Goal: Check status: Check status

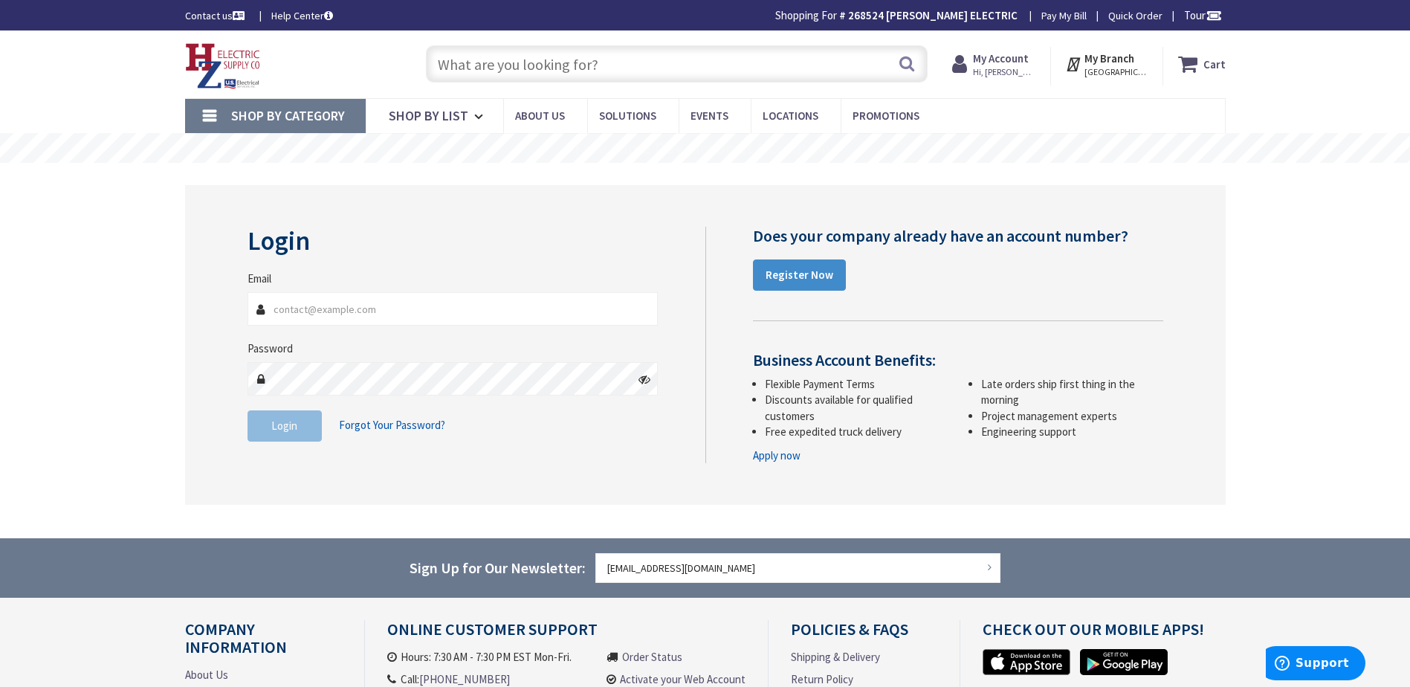
type input "[EMAIL_ADDRESS][DOMAIN_NAME]"
click at [292, 432] on span "Login" at bounding box center [284, 426] width 26 height 14
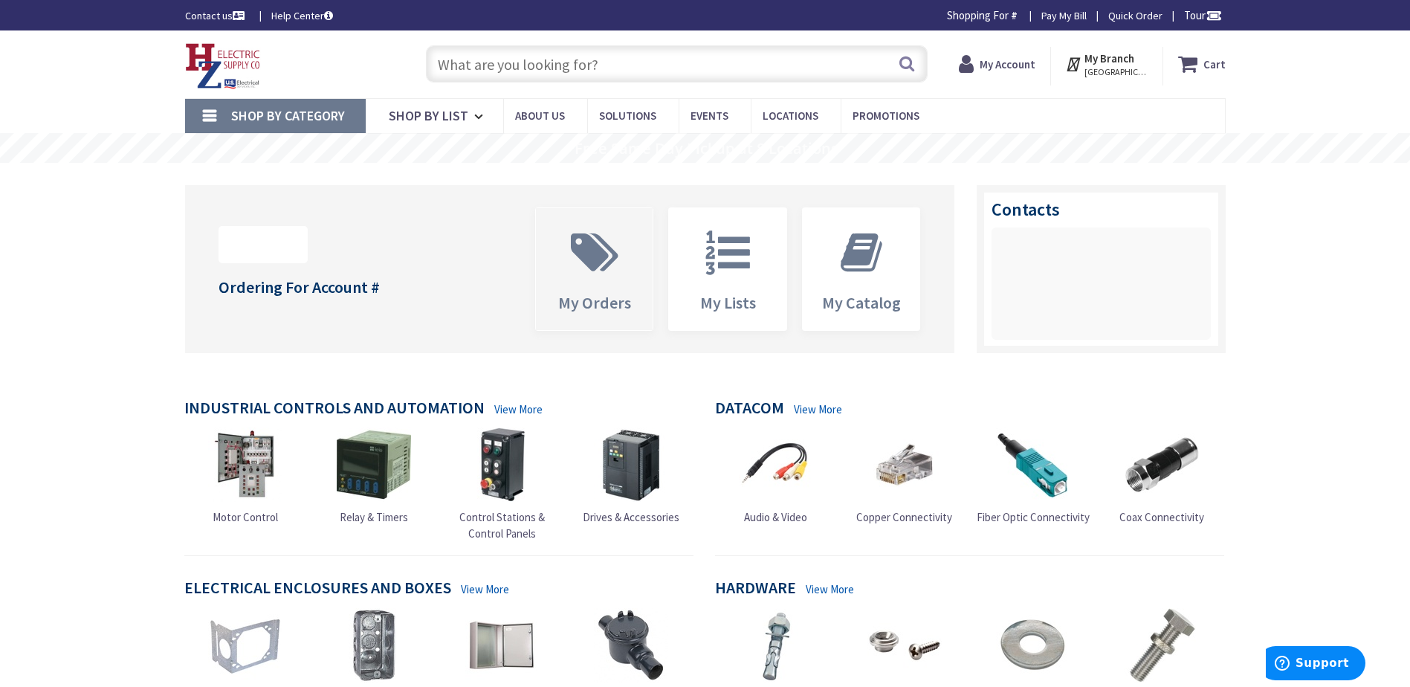
click at [627, 276] on span at bounding box center [594, 252] width 95 height 67
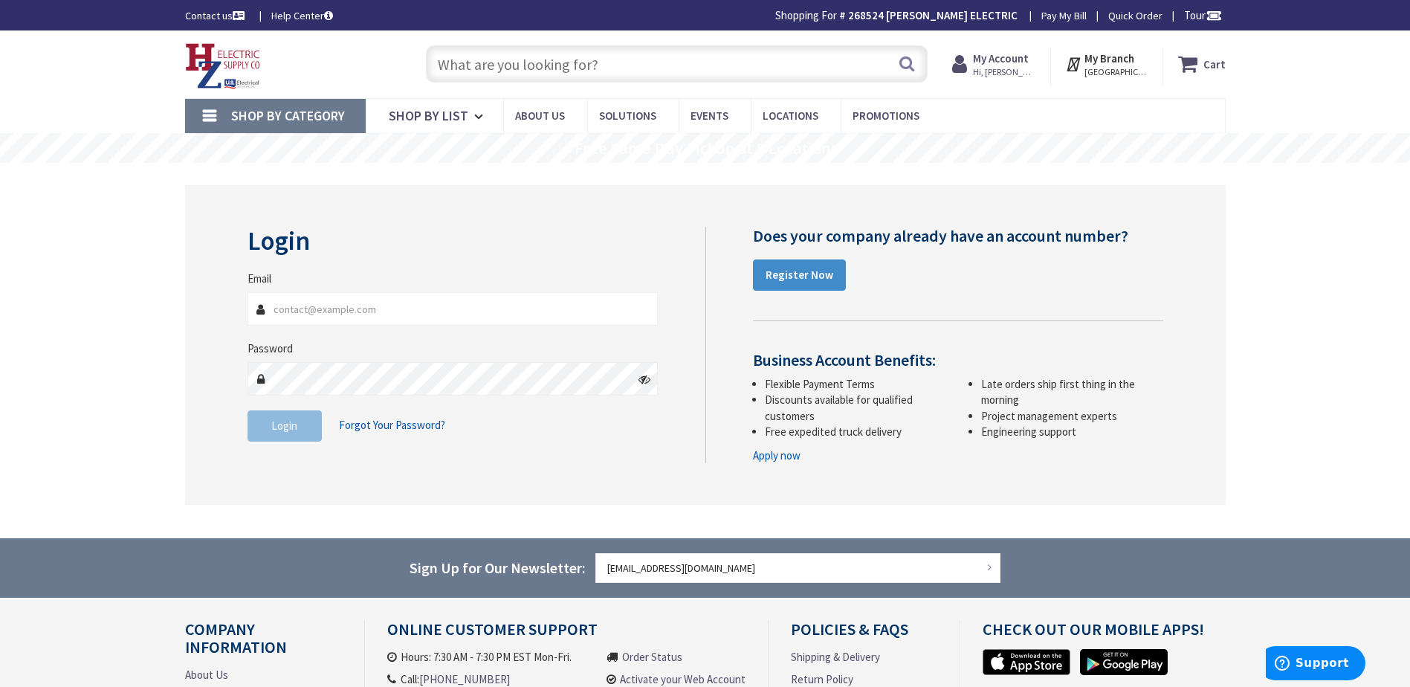
type input "[EMAIL_ADDRESS][DOMAIN_NAME]"
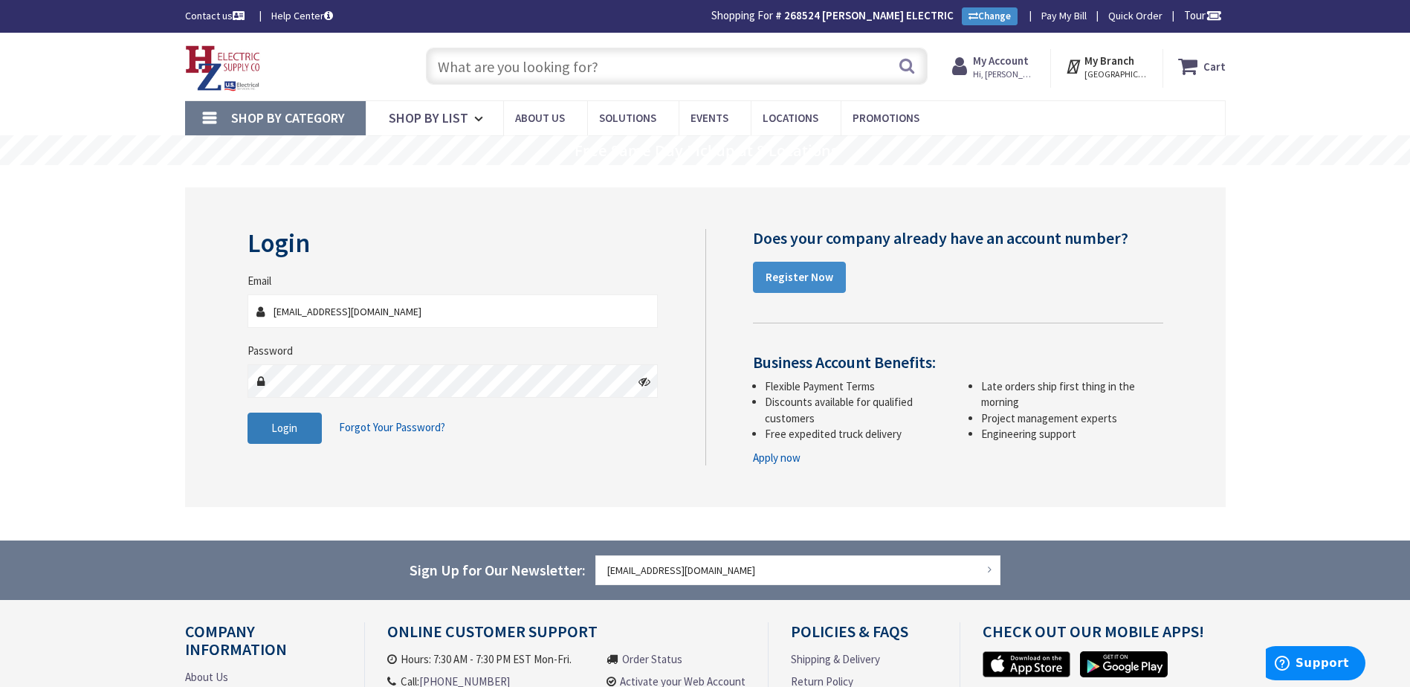
click at [284, 438] on button "Login" at bounding box center [285, 428] width 74 height 31
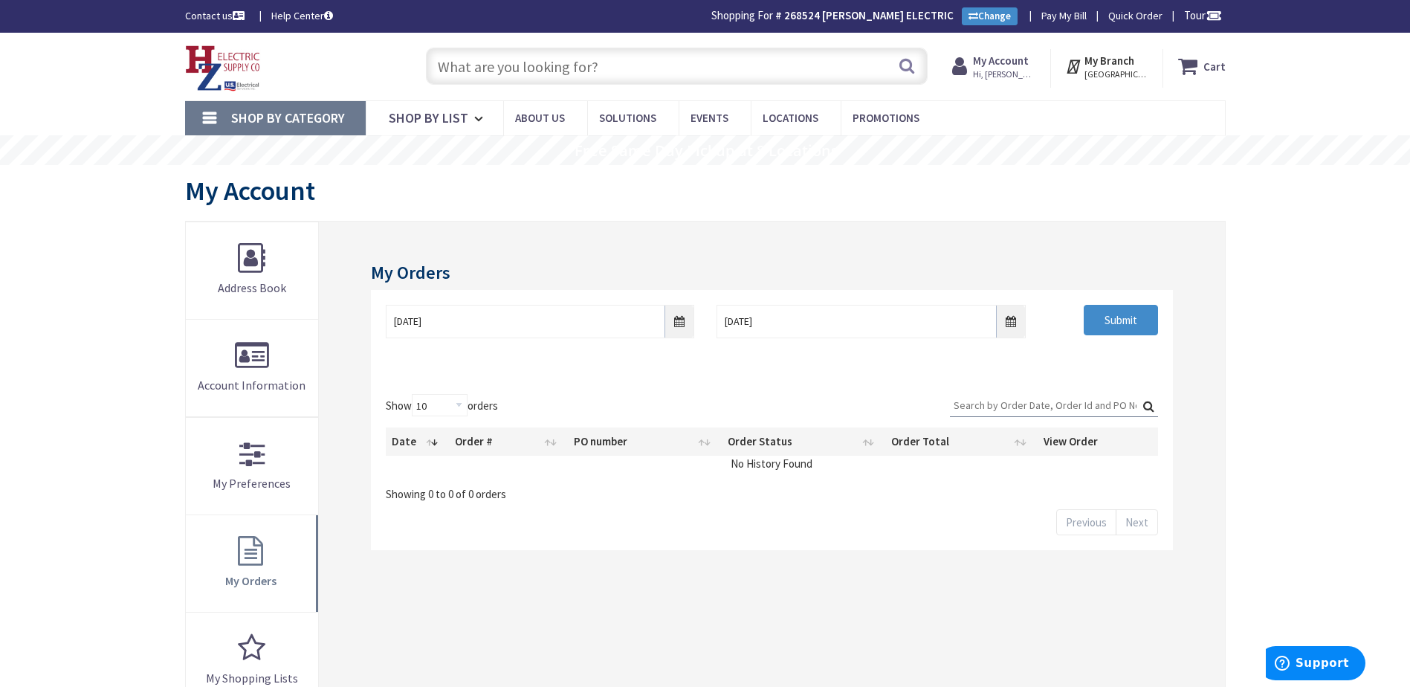
click at [1076, 404] on input "Search:" at bounding box center [1054, 405] width 208 height 22
type input "25063"
click at [1151, 406] on label "Search: 25063" at bounding box center [1054, 405] width 208 height 23
click at [1151, 406] on input "25063" at bounding box center [1054, 405] width 208 height 22
click at [683, 324] on input "10/3/2025" at bounding box center [540, 321] width 308 height 33
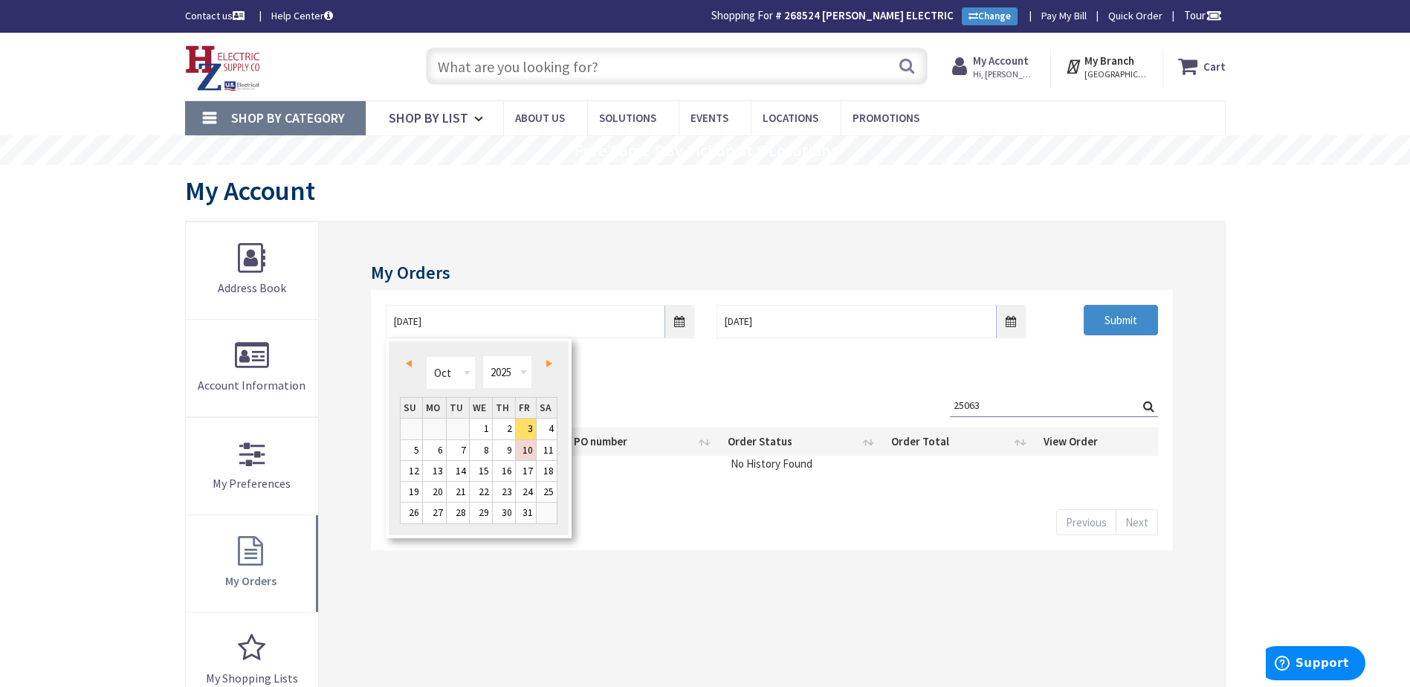
click at [411, 366] on span "Prev" at bounding box center [409, 363] width 6 height 7
click at [431, 488] on link "22" at bounding box center [434, 492] width 23 height 20
type input "09/22/2025"
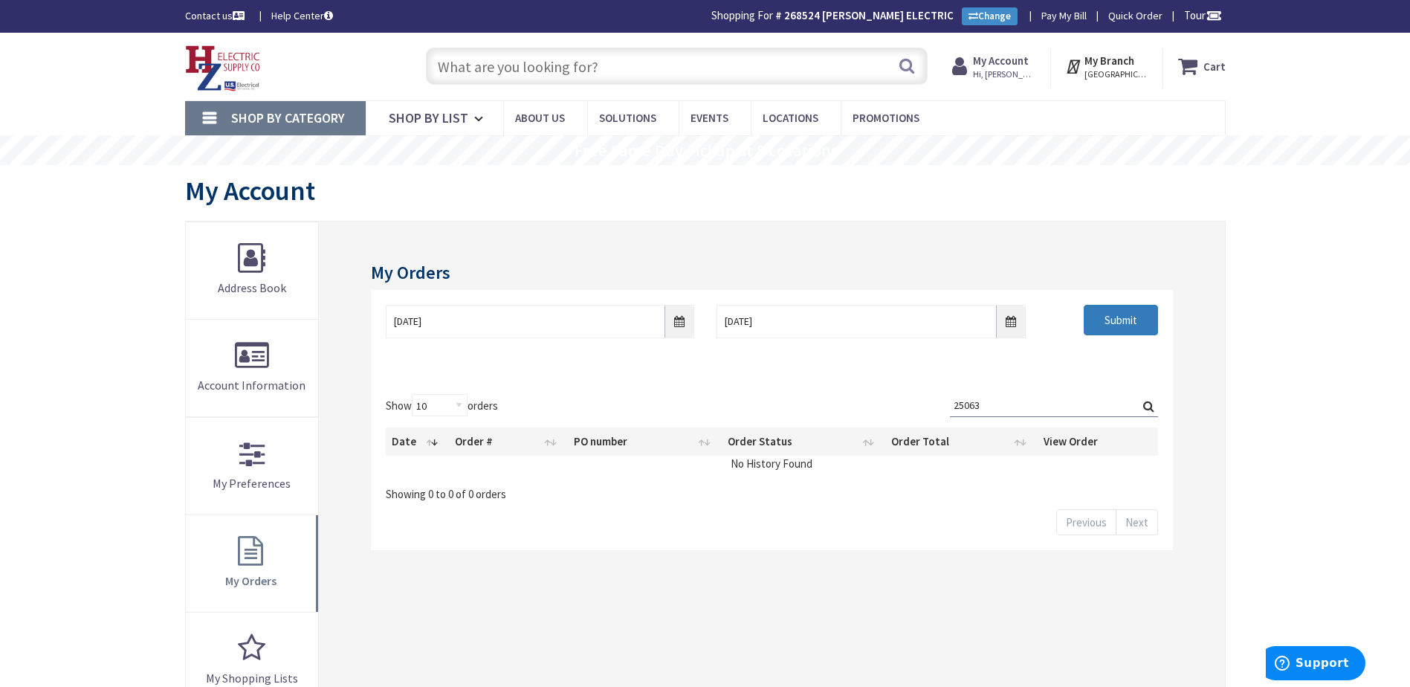
click at [1108, 316] on input "Submit" at bounding box center [1121, 320] width 74 height 31
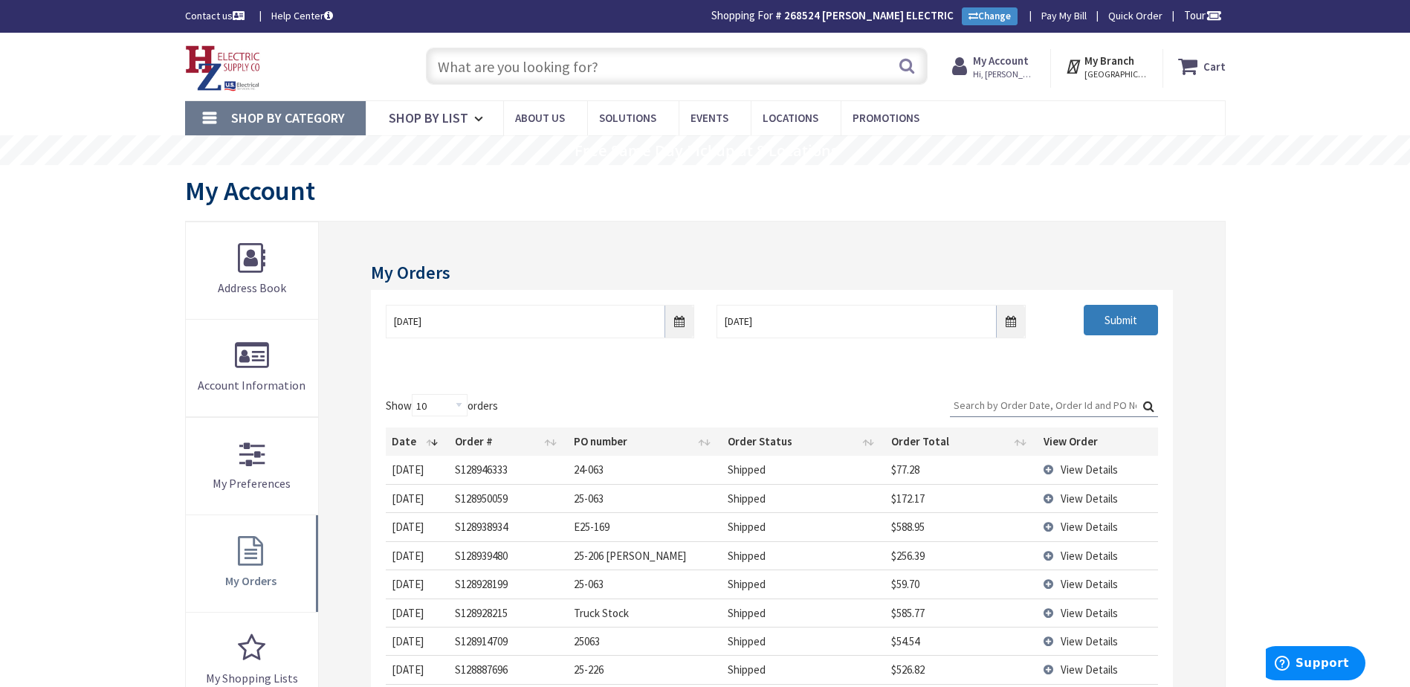
scroll to position [74, 0]
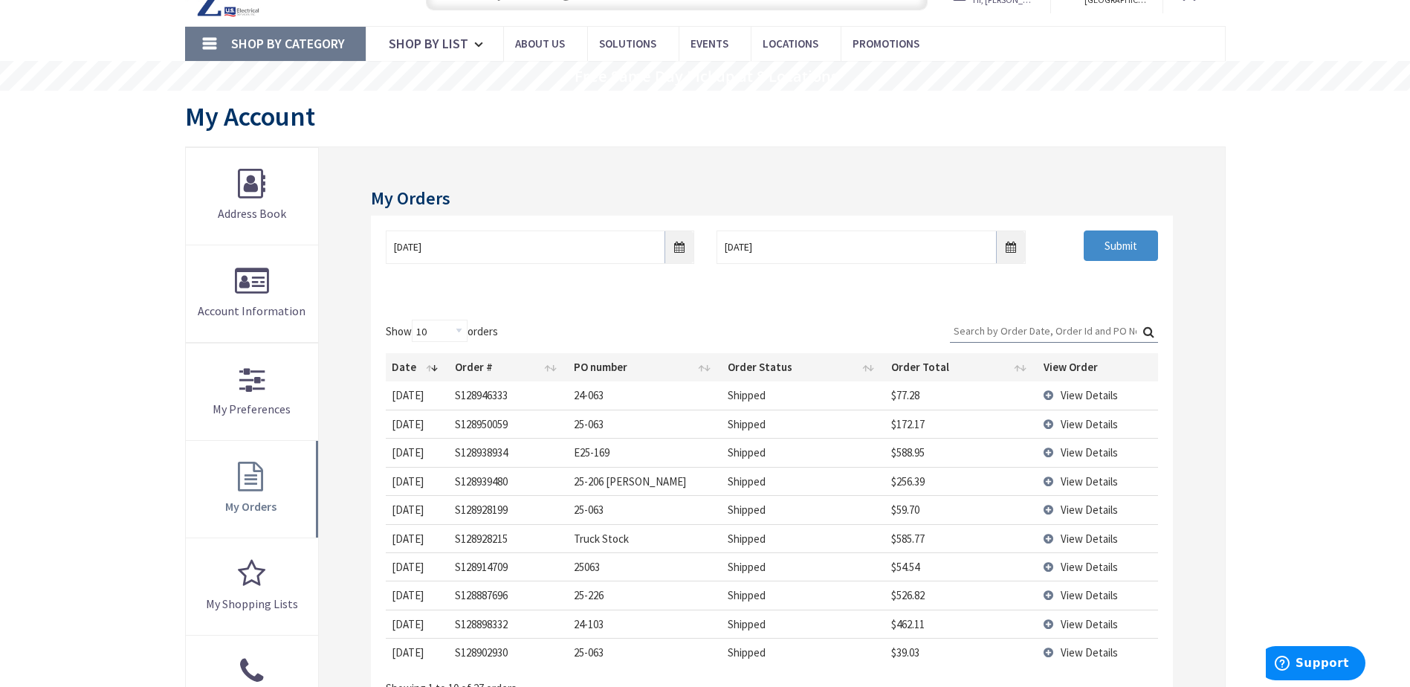
click at [1091, 397] on span "View Details" at bounding box center [1089, 395] width 57 height 14
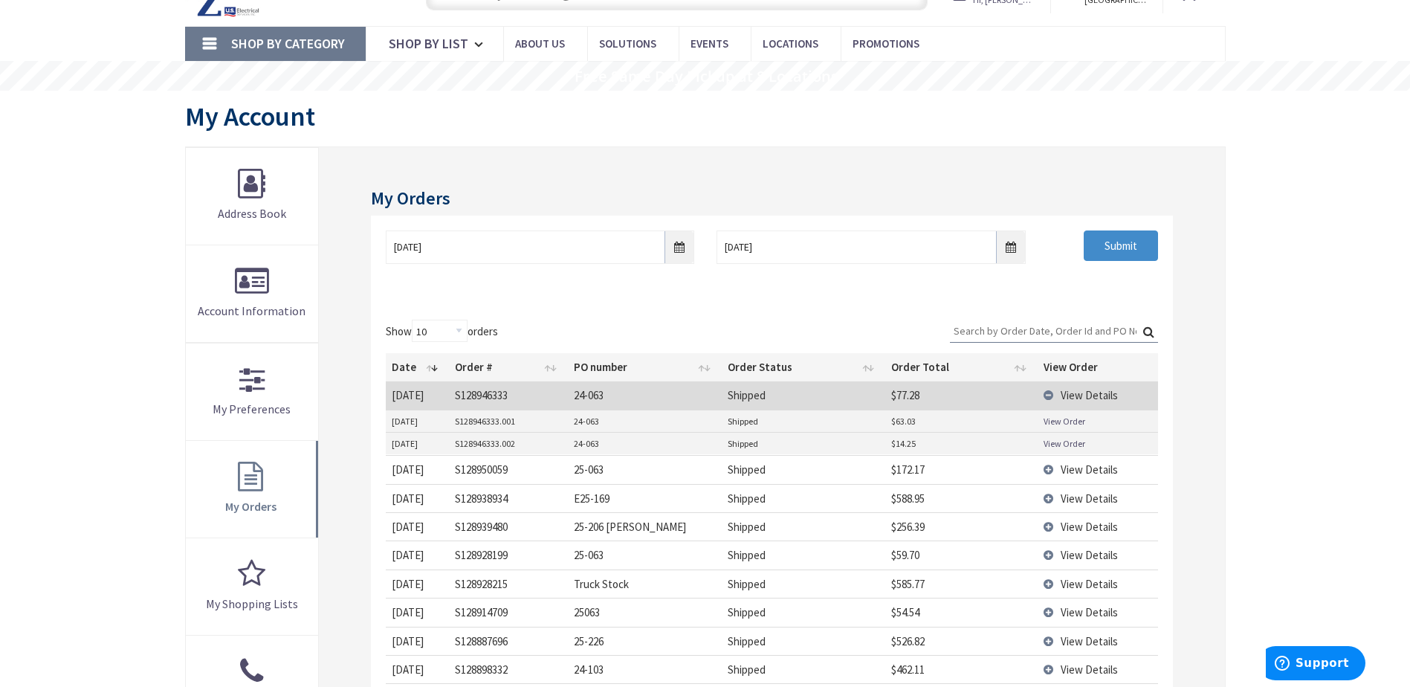
click at [1061, 424] on link "View Order" at bounding box center [1065, 421] width 42 height 13
click at [1065, 468] on span "View Details" at bounding box center [1089, 469] width 57 height 14
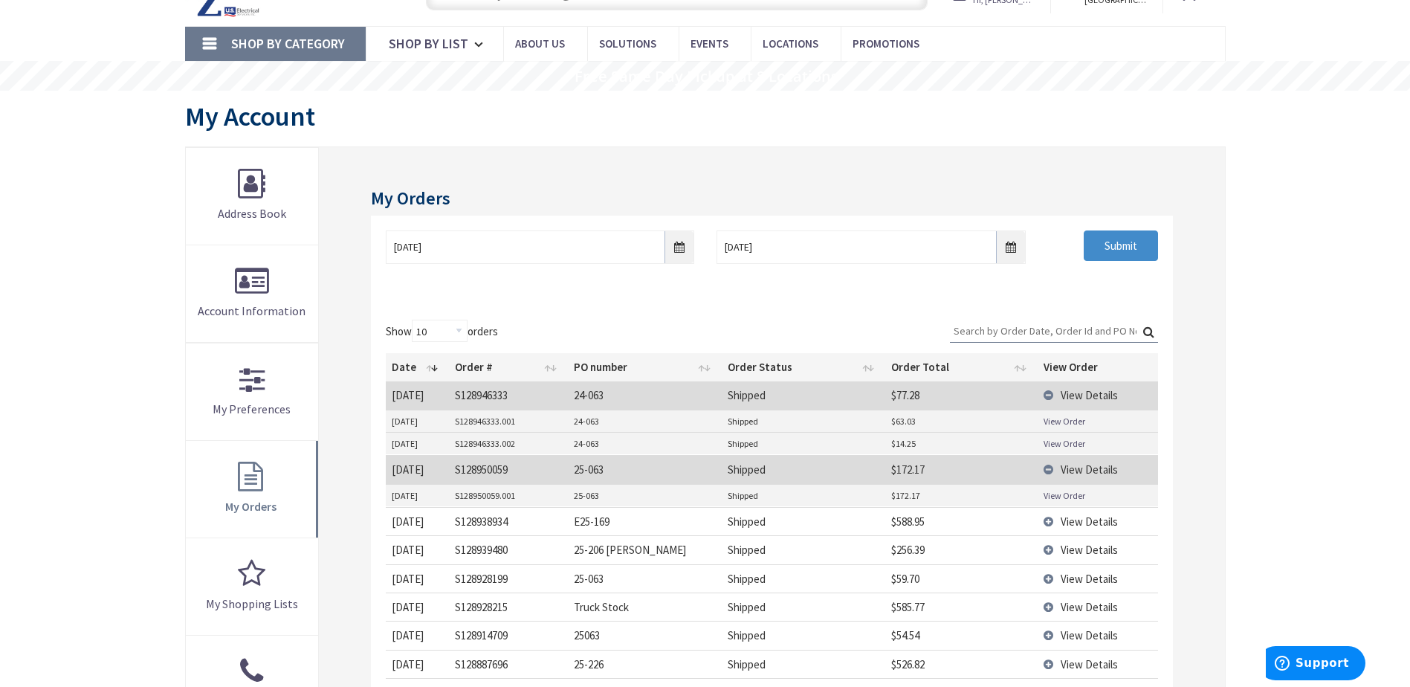
click at [1059, 492] on link "View Order" at bounding box center [1065, 495] width 42 height 13
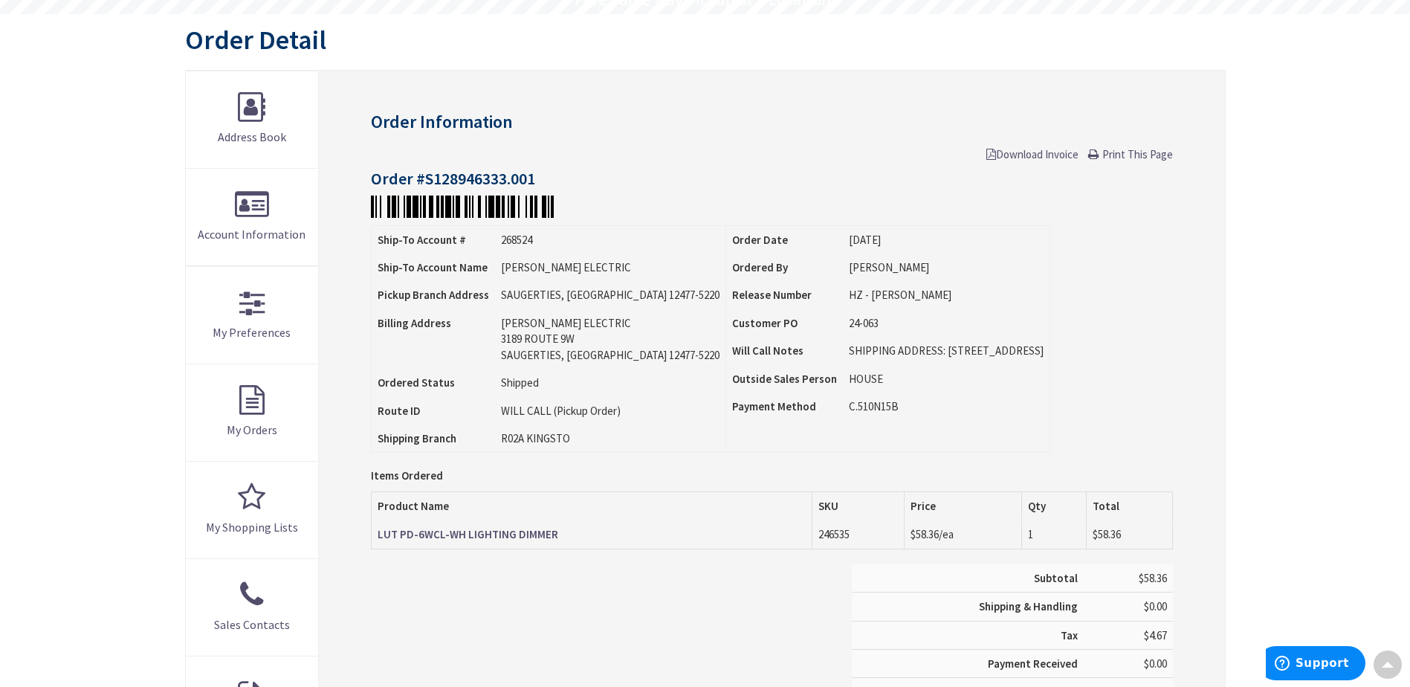
scroll to position [151, 0]
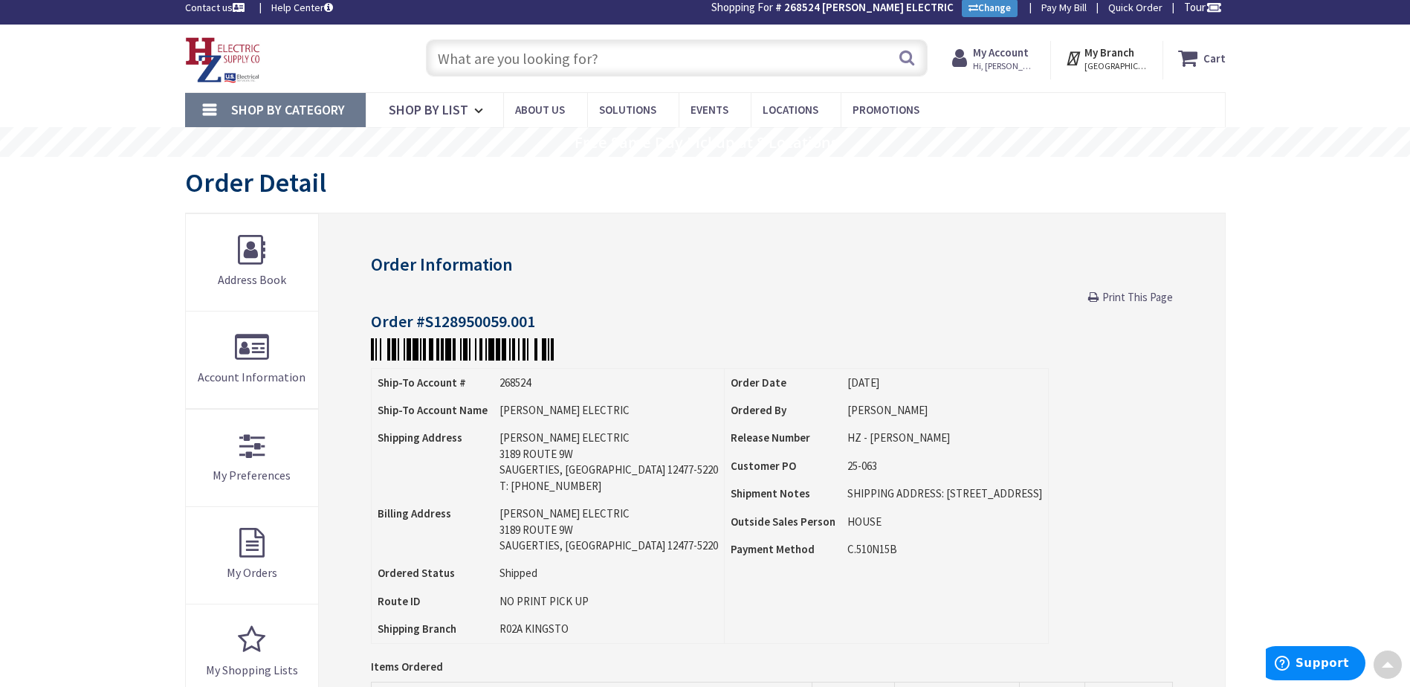
scroll to position [2, 0]
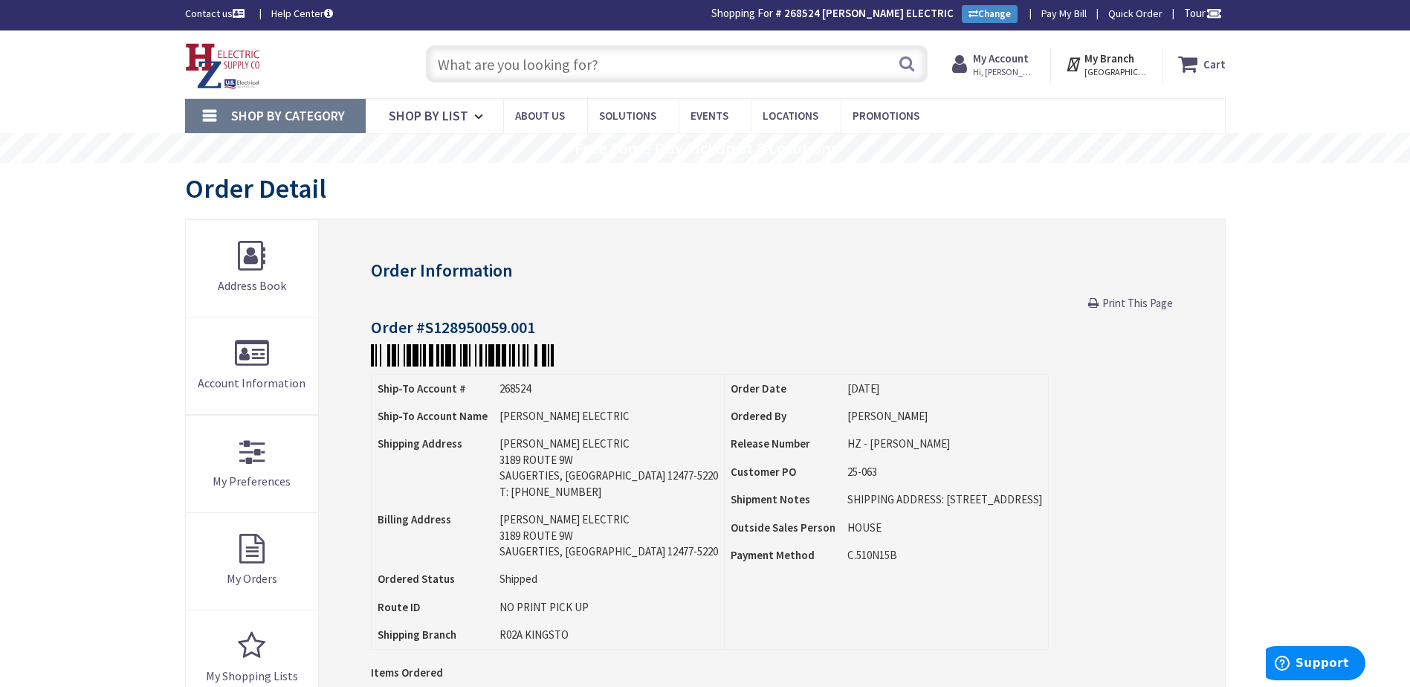
drag, startPoint x: 545, startPoint y: 71, endPoint x: 552, endPoint y: 71, distance: 7.5
click at [545, 71] on input "text" at bounding box center [677, 63] width 502 height 37
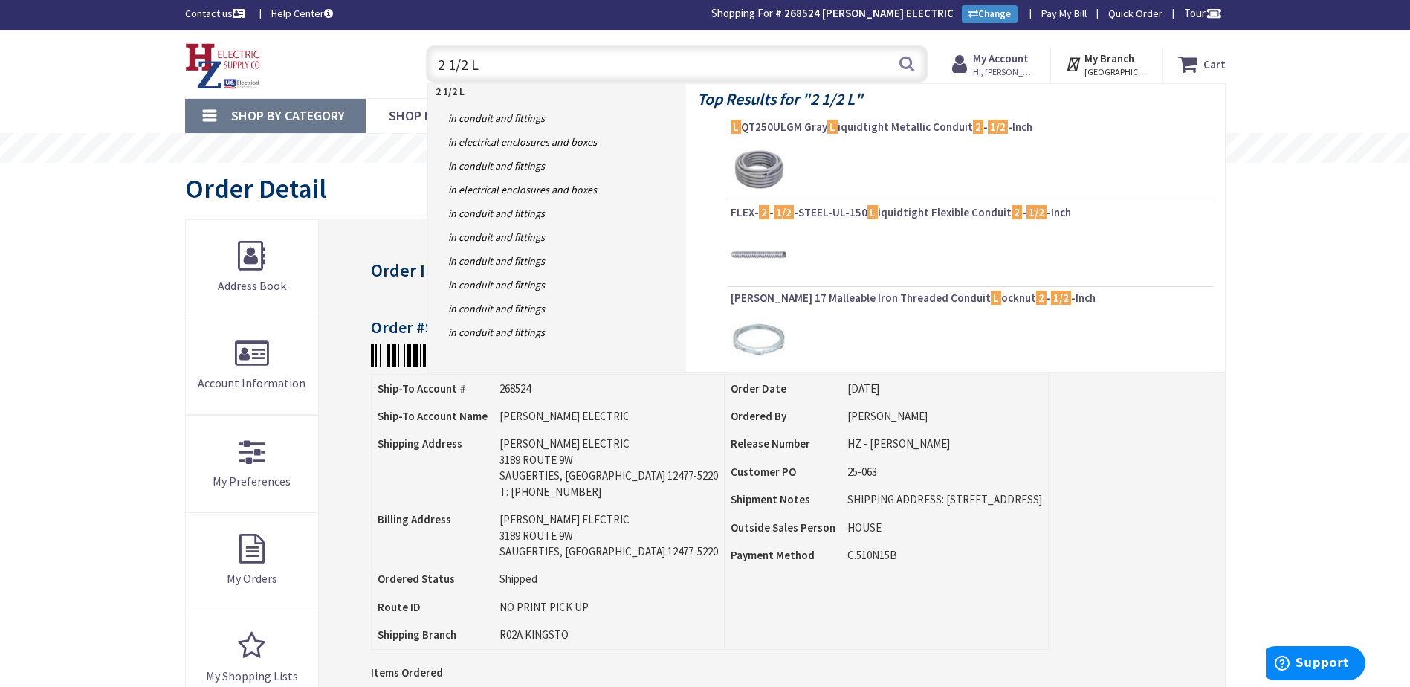
type input "2 1/2 LB"
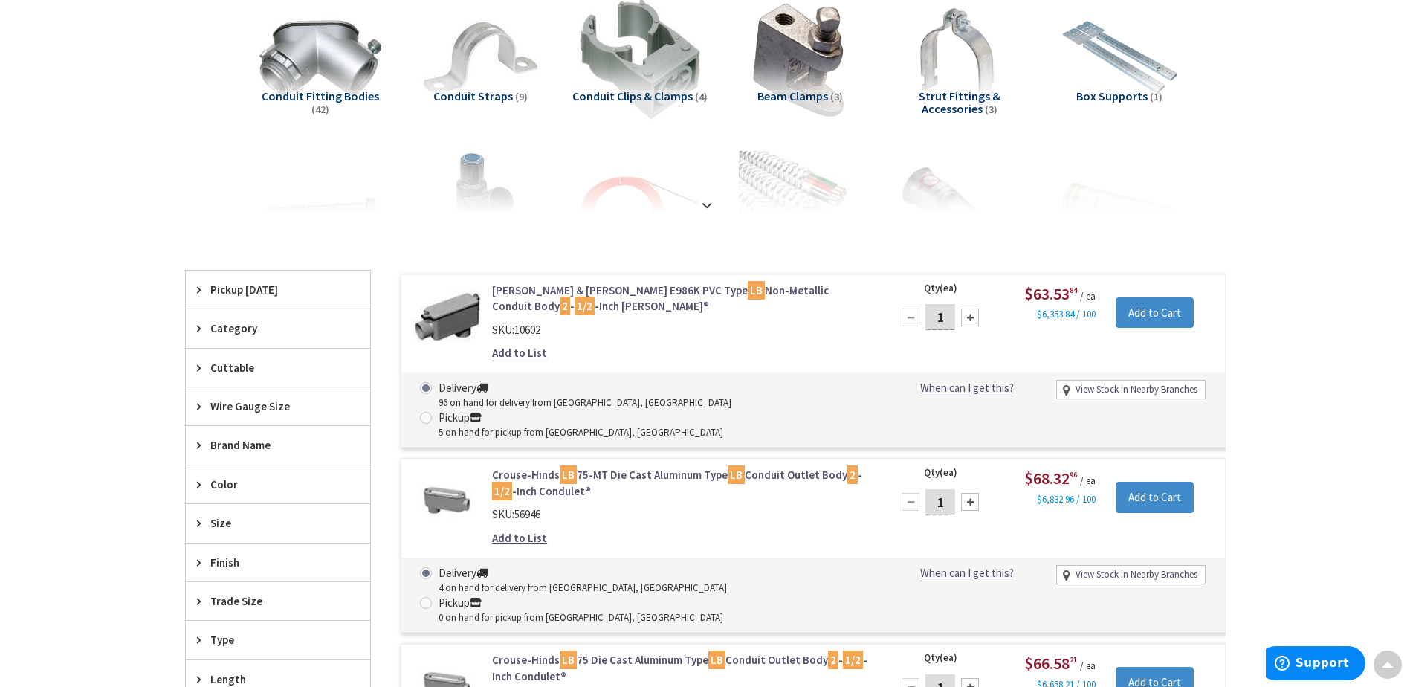
scroll to position [225, 0]
